Goal: Task Accomplishment & Management: Use online tool/utility

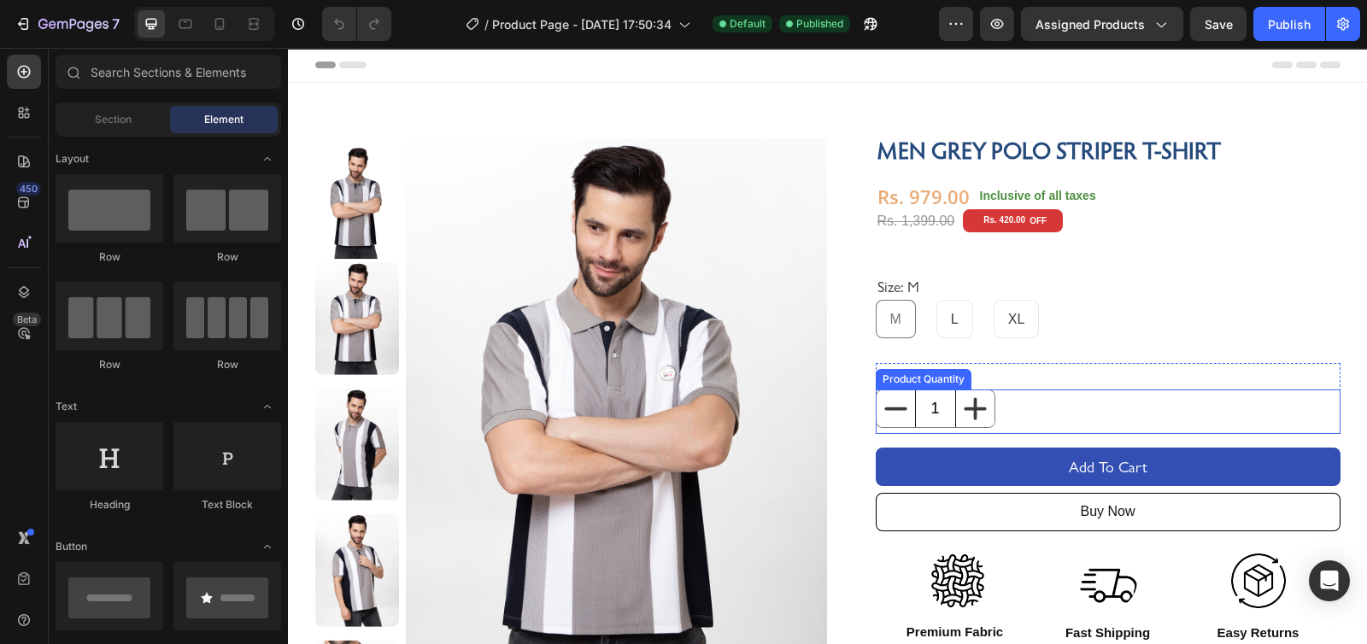
click at [922, 405] on input "1" at bounding box center [935, 409] width 41 height 37
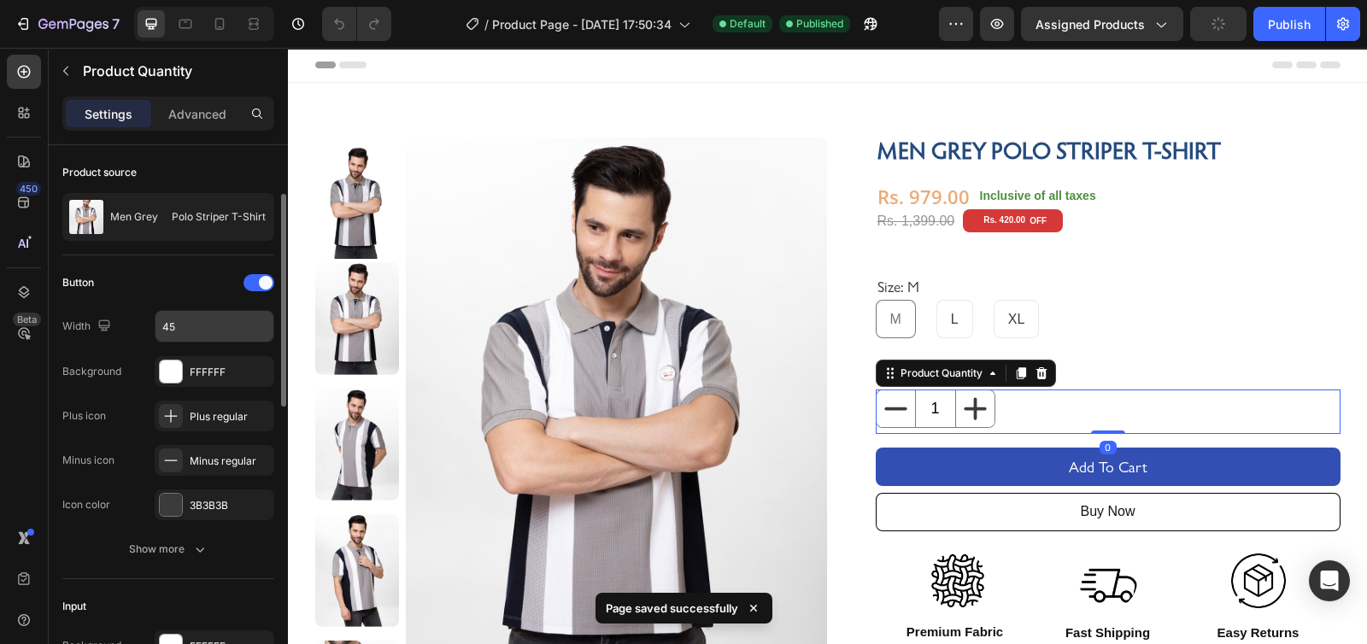
click at [188, 311] on input "45" at bounding box center [215, 326] width 118 height 31
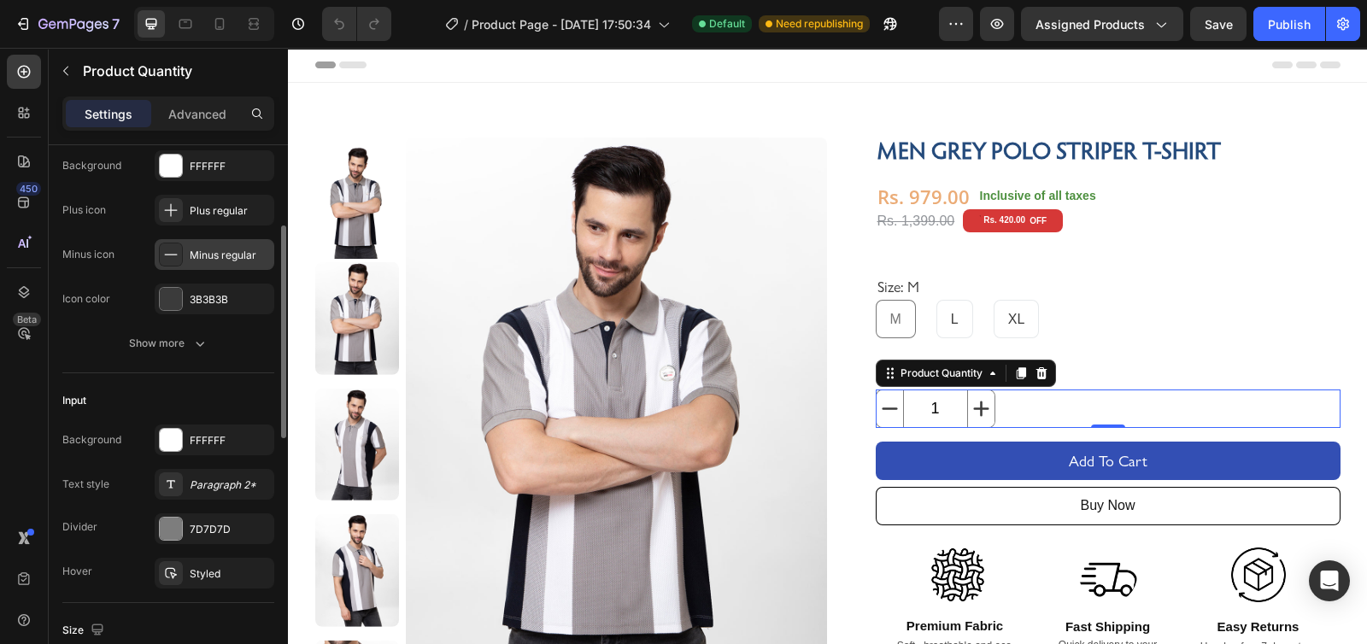
scroll to position [78, 0]
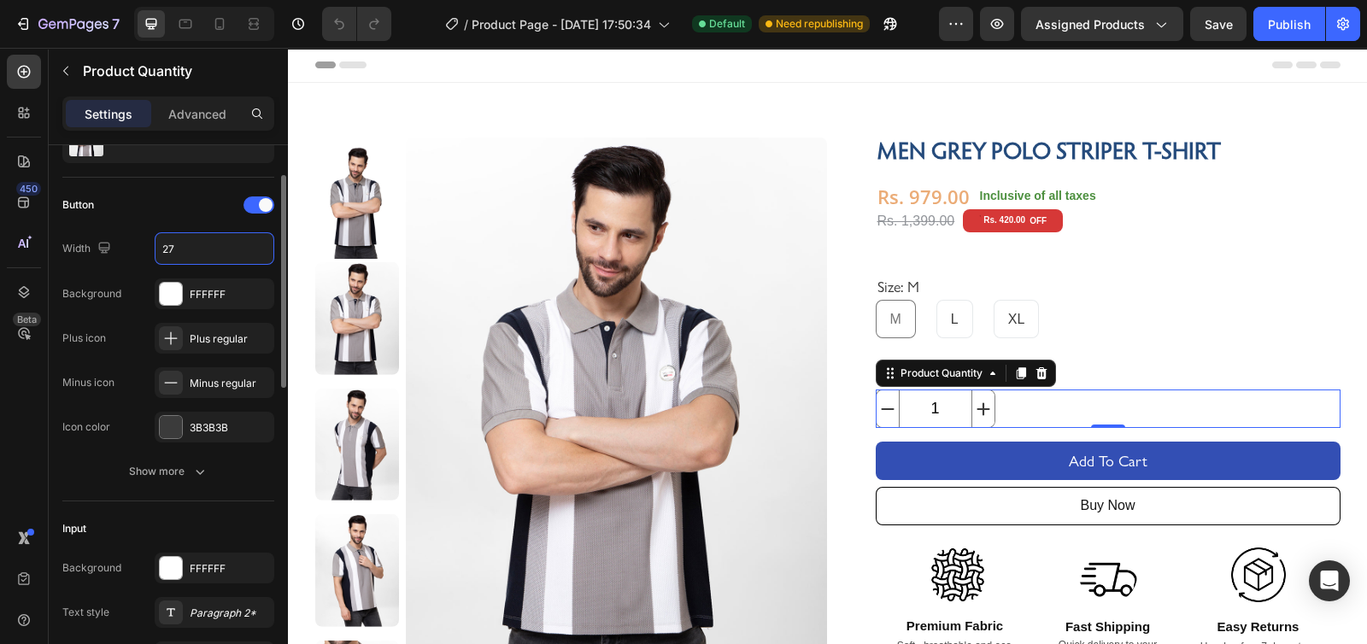
type input "28"
click at [162, 343] on icon at bounding box center [170, 338] width 17 height 17
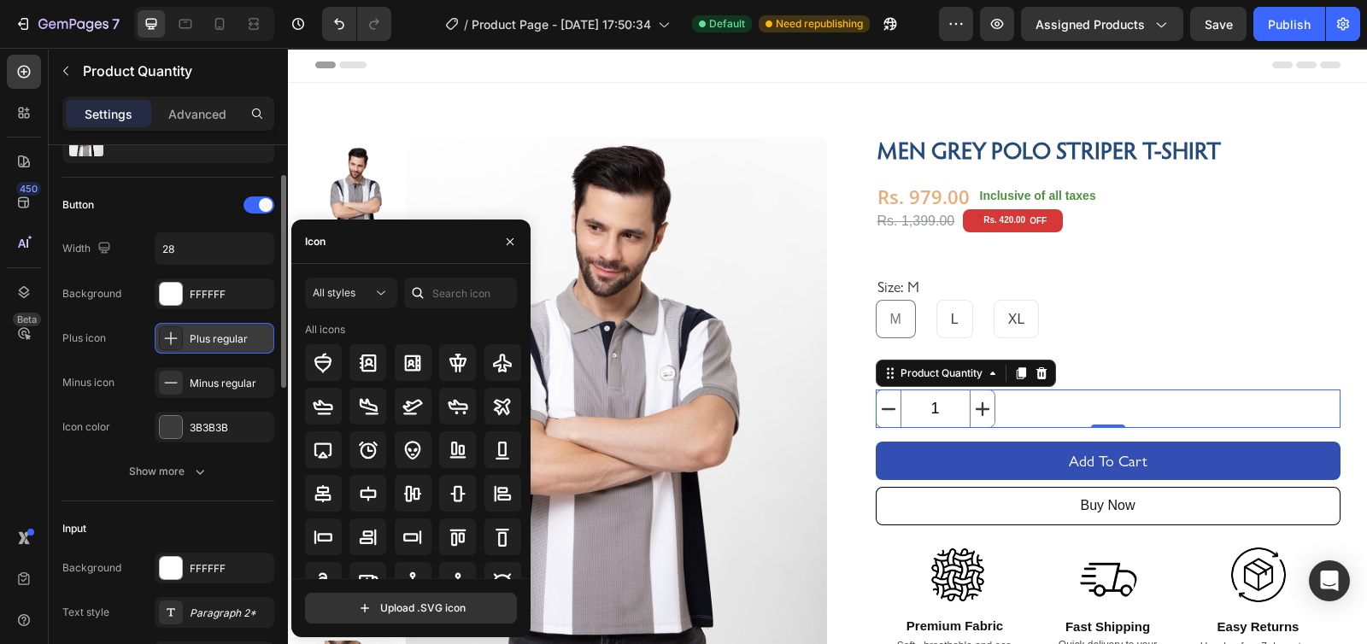
click at [162, 343] on icon at bounding box center [170, 338] width 17 height 17
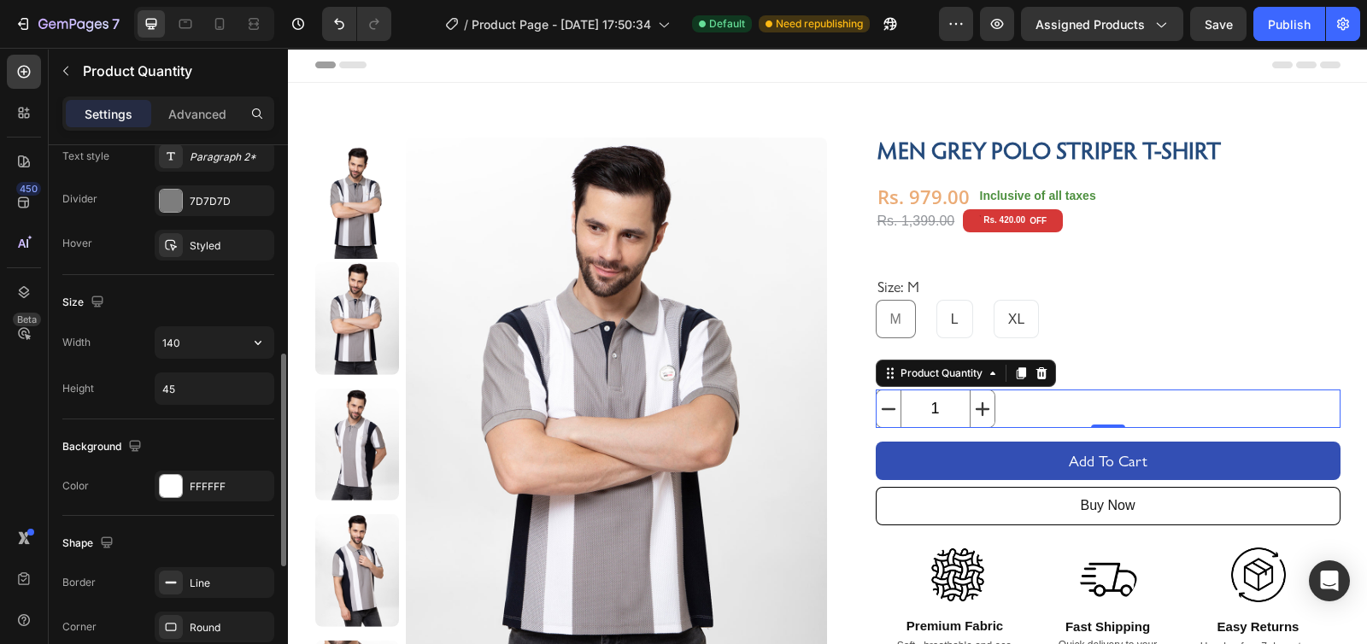
scroll to position [541, 0]
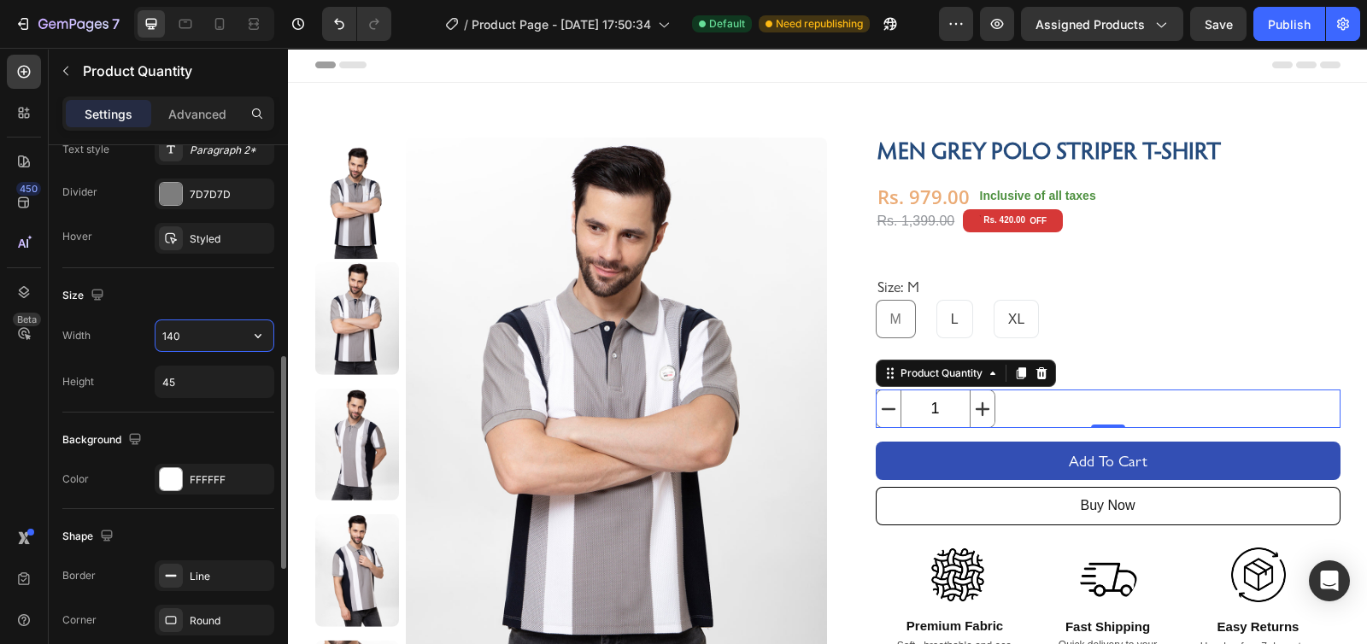
click at [196, 334] on input "140" at bounding box center [215, 335] width 118 height 31
type input "126"
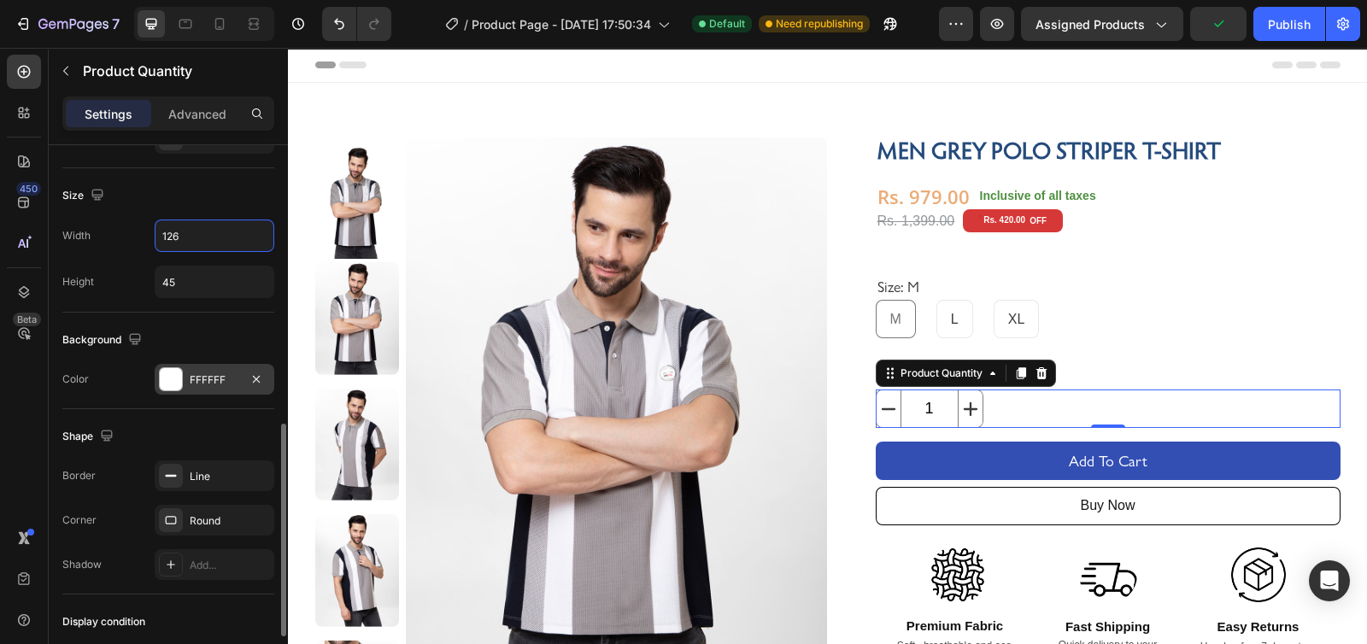
scroll to position [669, 0]
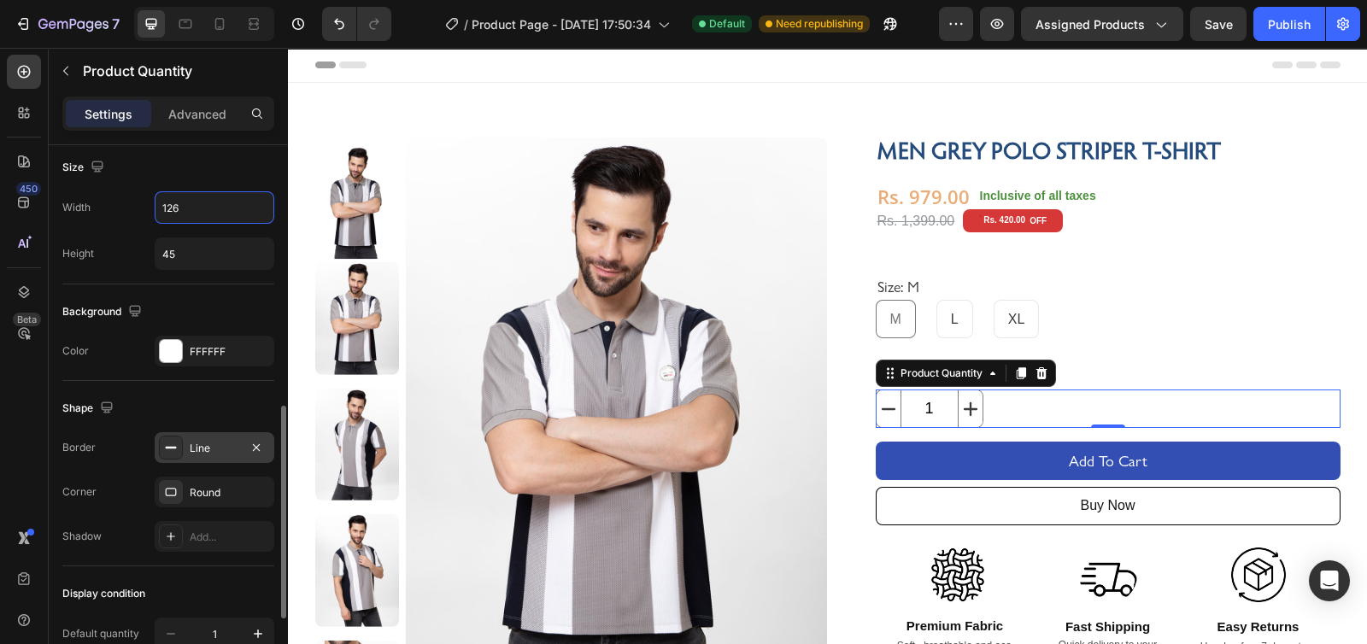
click at [184, 459] on div "Line" at bounding box center [215, 447] width 120 height 31
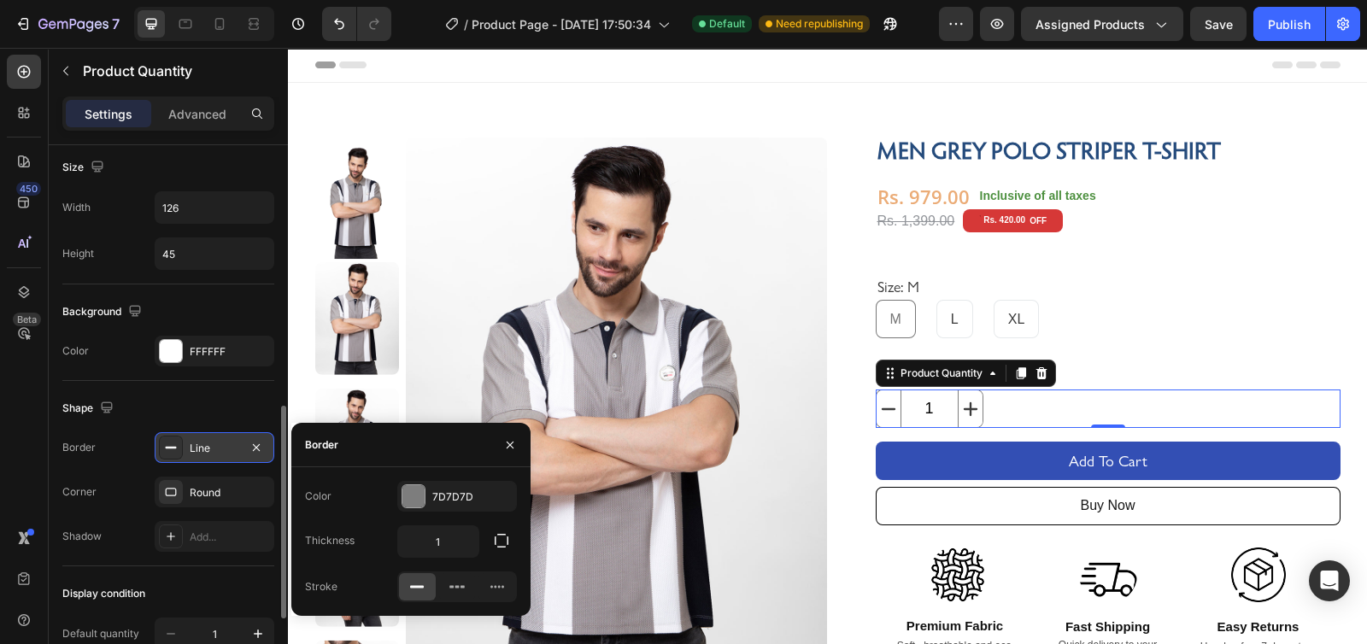
click at [184, 459] on div "Line" at bounding box center [215, 447] width 120 height 31
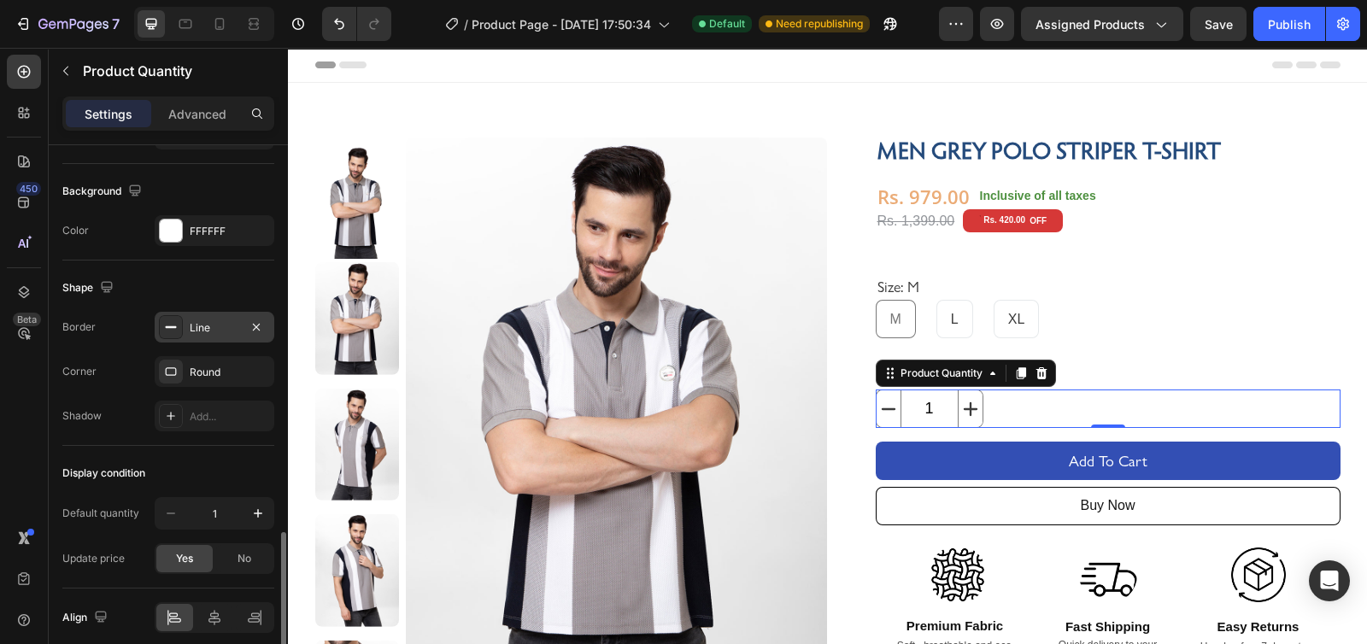
scroll to position [857, 0]
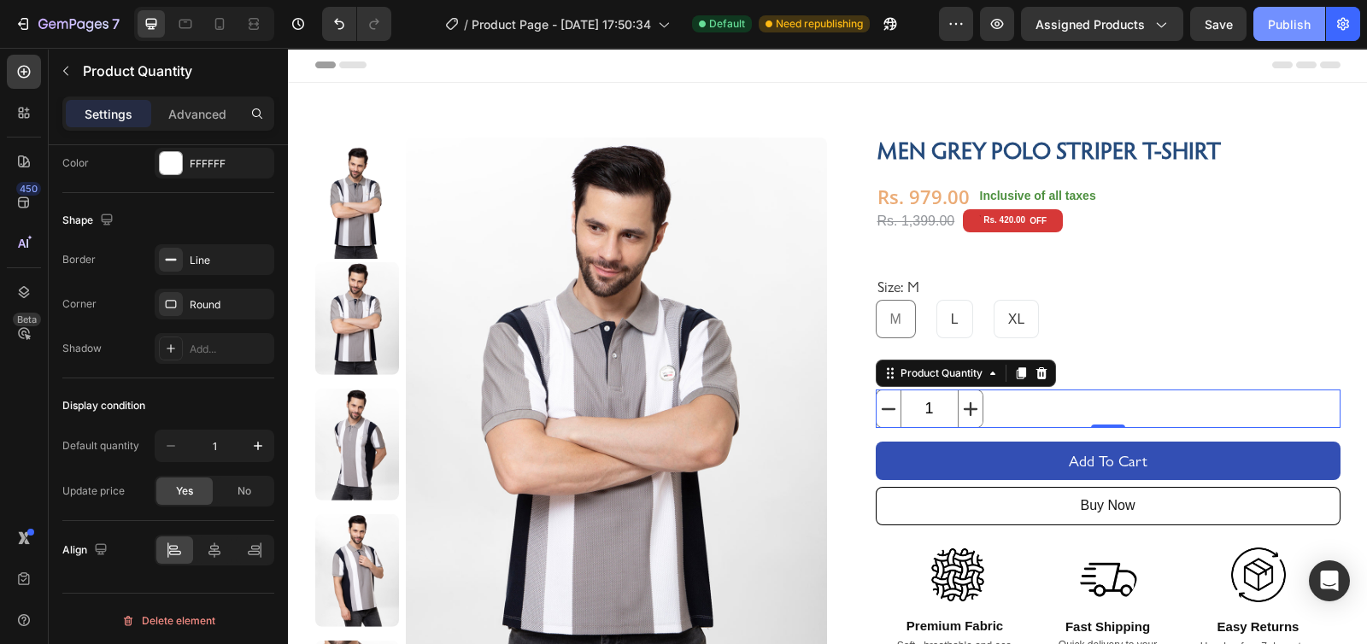
click at [1301, 23] on div "Publish" at bounding box center [1289, 24] width 43 height 18
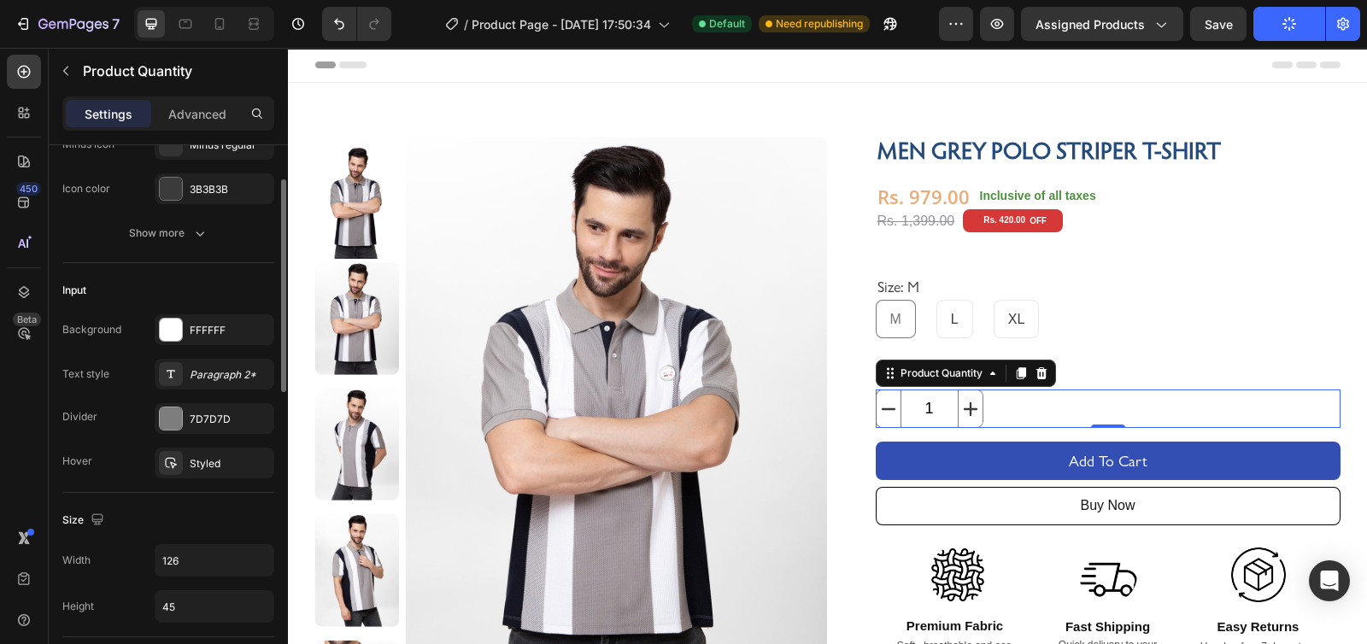
scroll to position [52, 0]
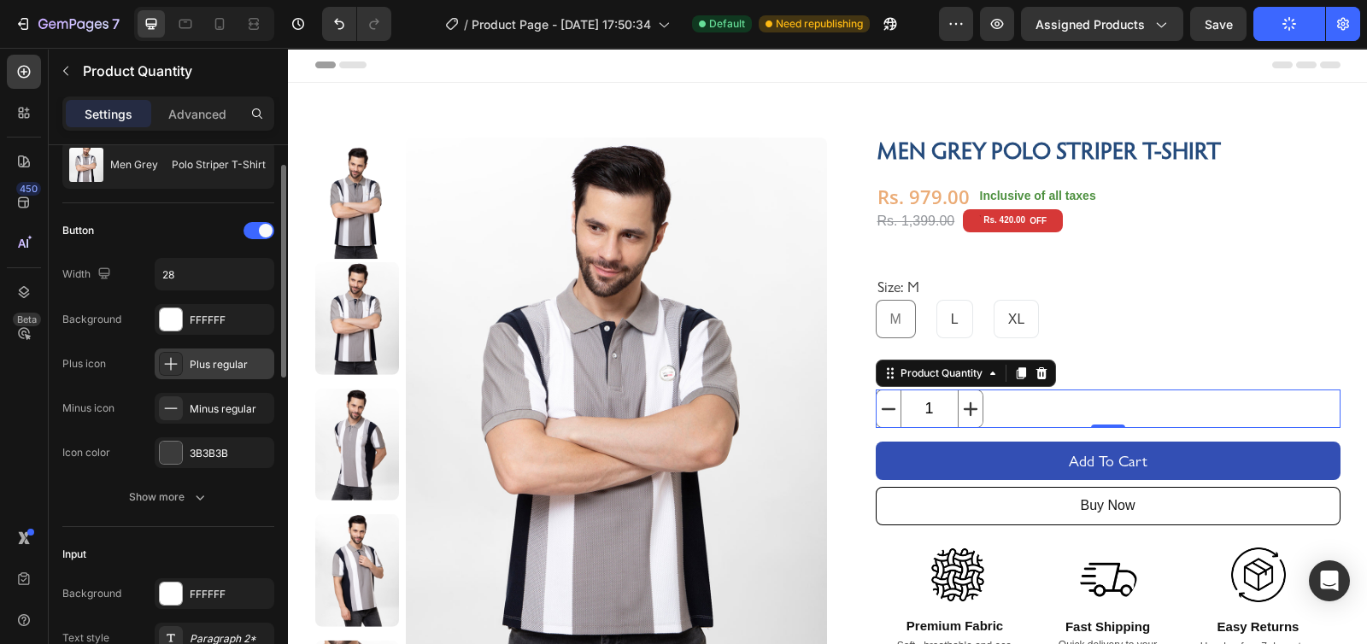
click at [174, 355] on icon at bounding box center [170, 363] width 17 height 17
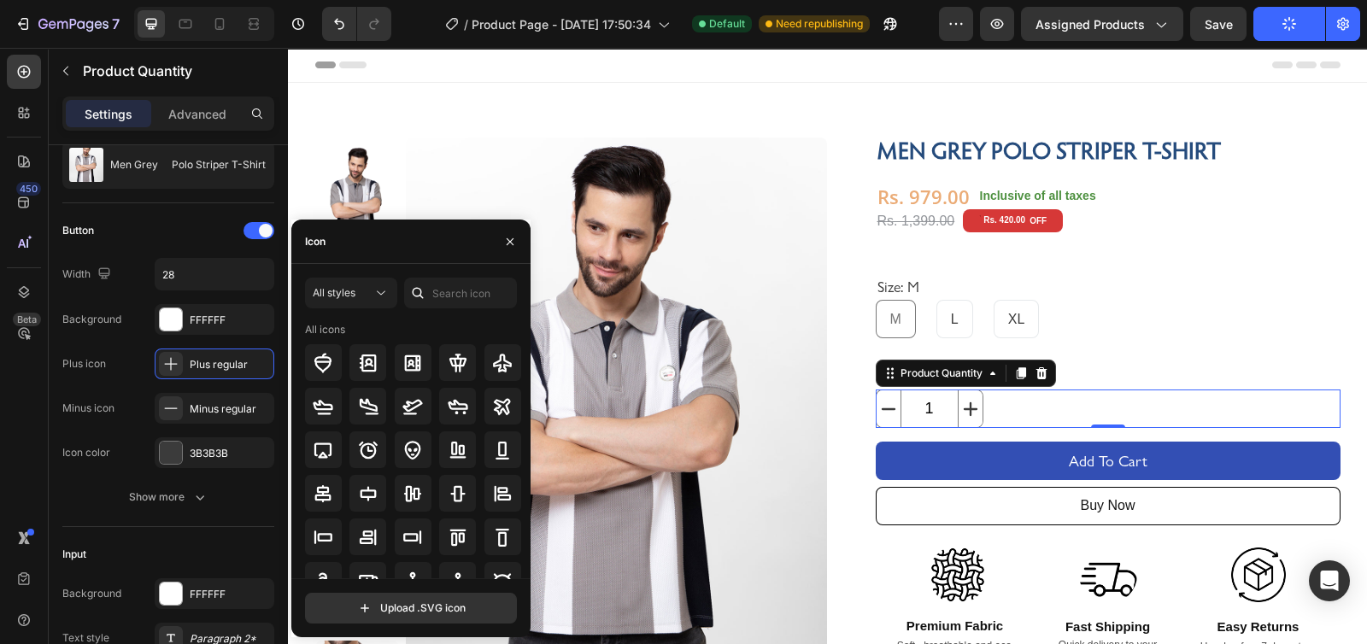
click at [473, 309] on div "All styles All icons" at bounding box center [411, 428] width 212 height 301
click at [457, 302] on input "text" at bounding box center [460, 293] width 113 height 31
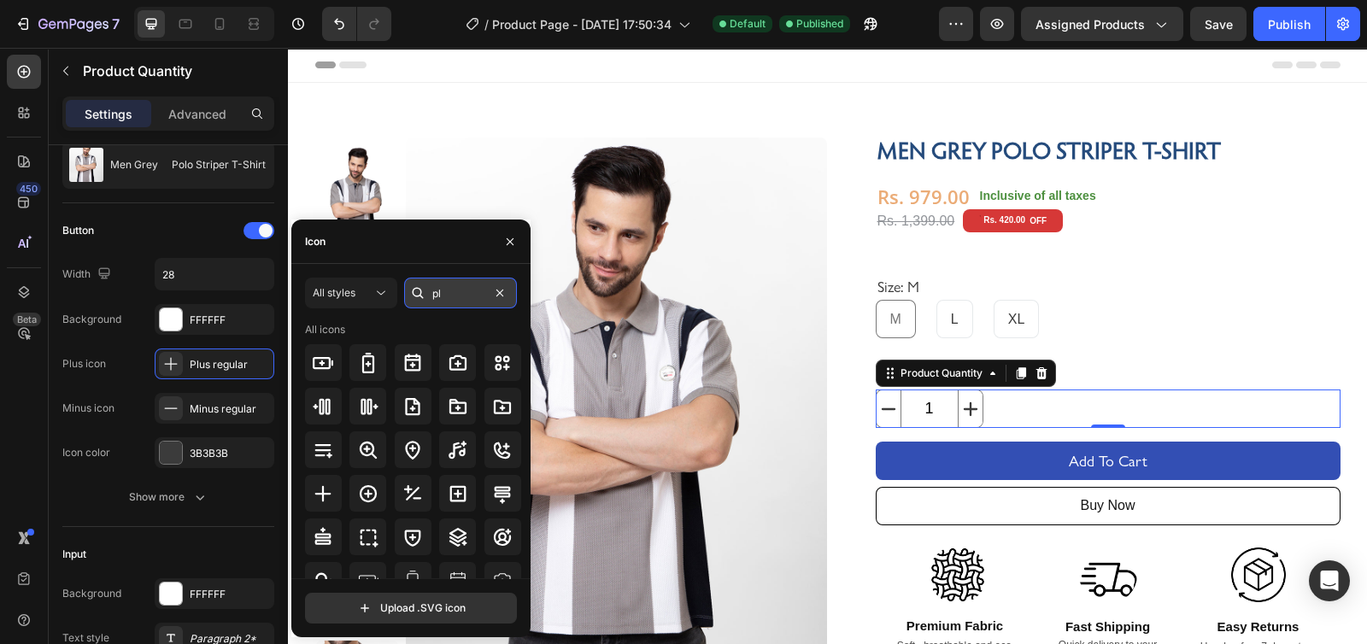
type input "p"
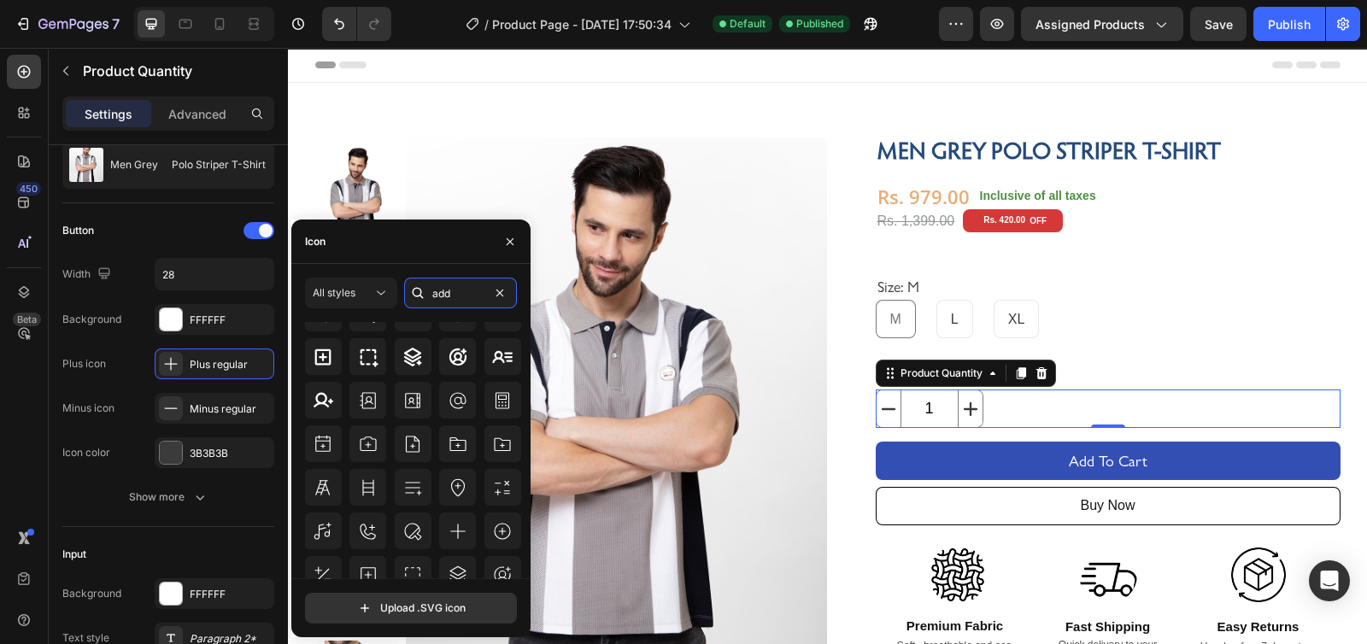
scroll to position [187, 0]
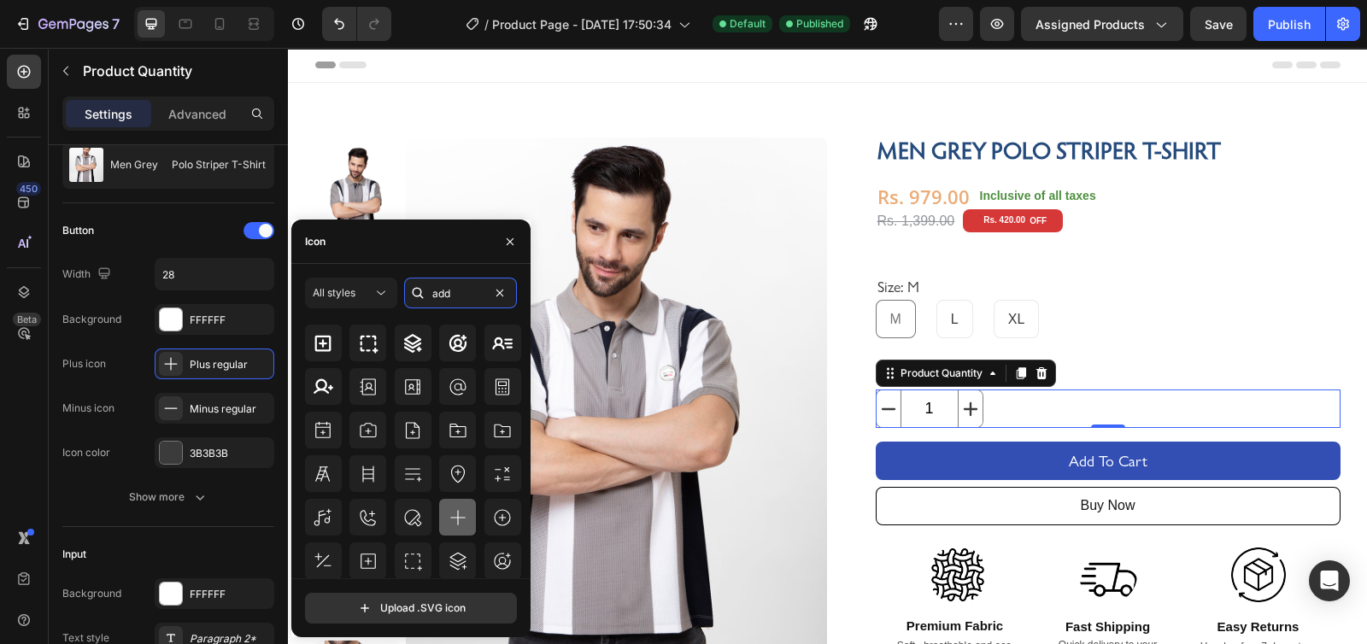
type input "add"
click at [450, 522] on icon at bounding box center [458, 518] width 21 height 21
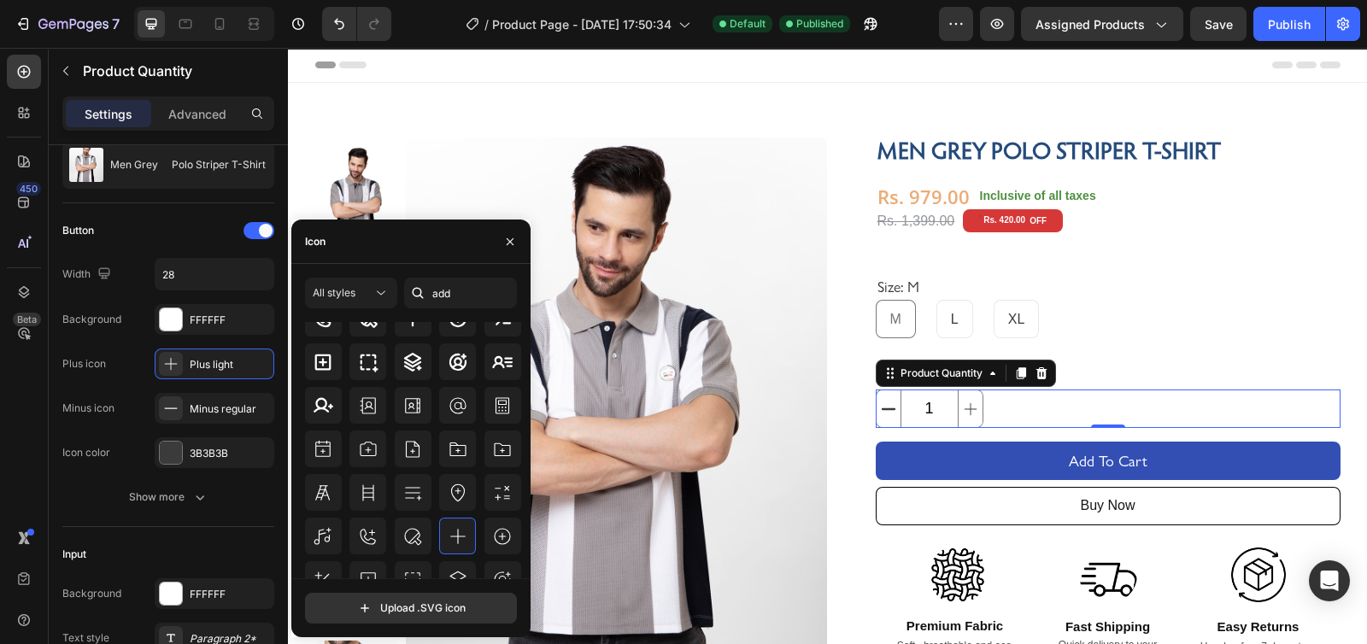
scroll to position [0, 0]
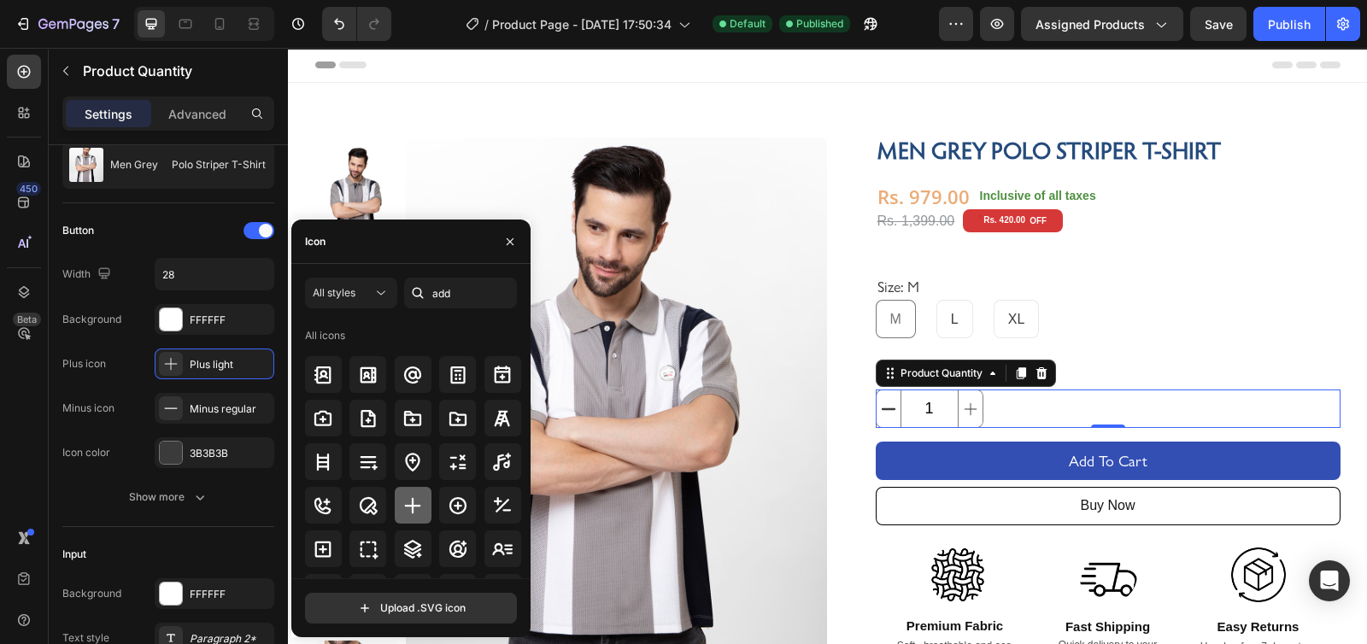
click at [414, 490] on div at bounding box center [413, 505] width 37 height 37
click at [1297, 32] on button "Publish" at bounding box center [1290, 24] width 72 height 34
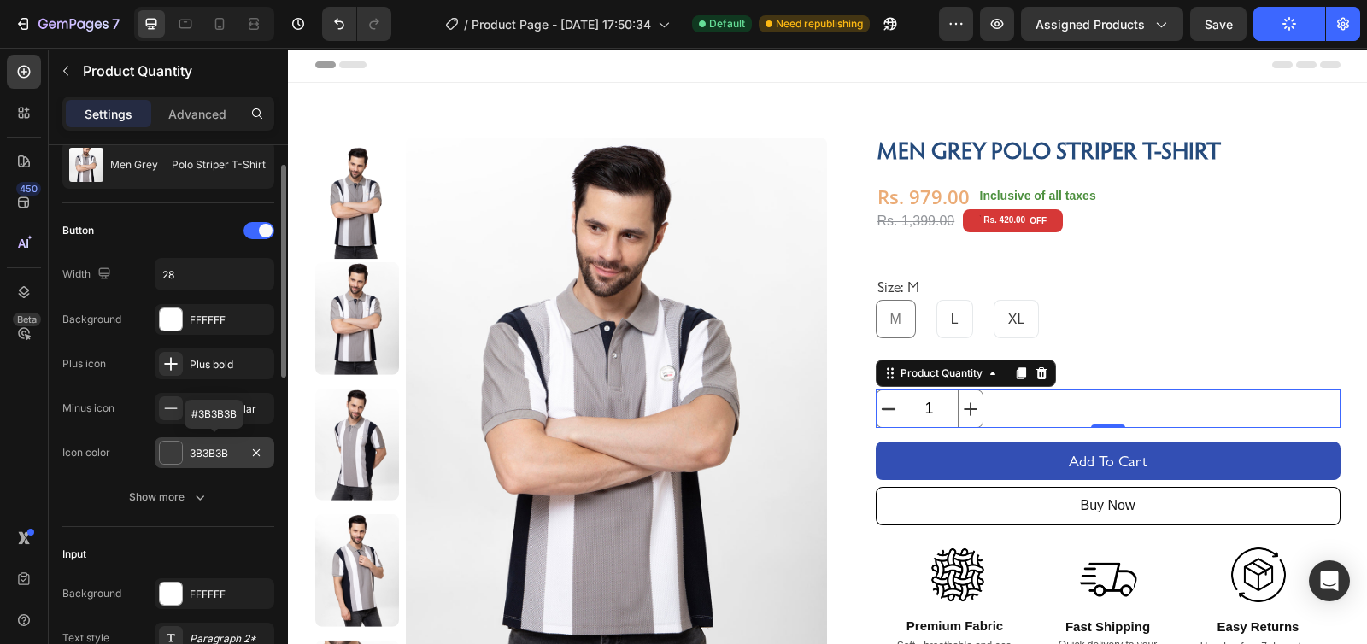
click at [182, 463] on div "3B3B3B" at bounding box center [215, 453] width 120 height 31
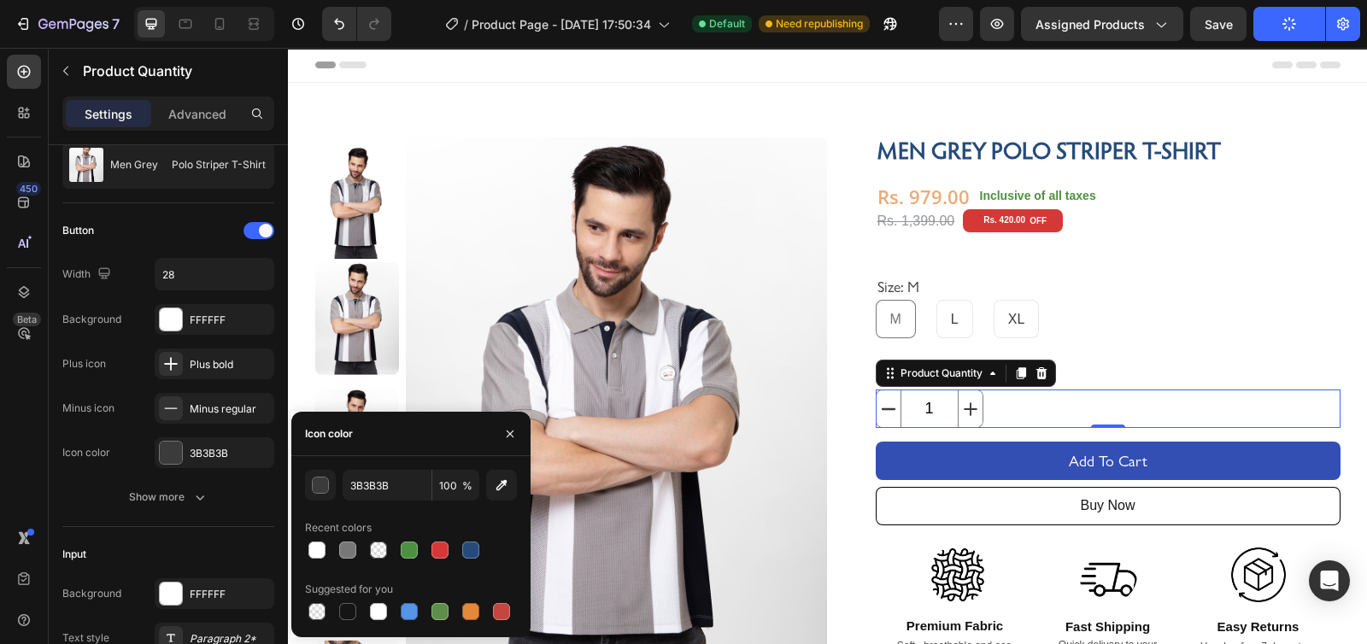
click at [35, 442] on div "450 Beta" at bounding box center [24, 288] width 34 height 467
